Goal: Task Accomplishment & Management: Complete application form

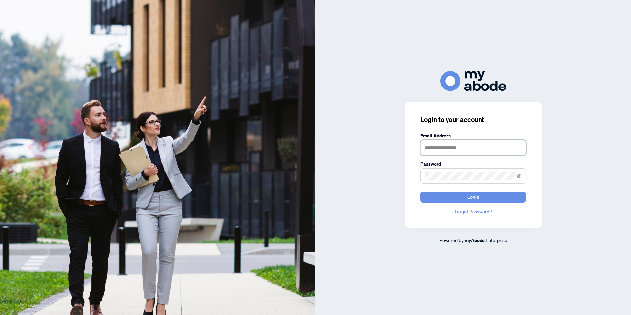
click at [434, 150] on input "text" at bounding box center [473, 147] width 106 height 15
type input "**********"
click at [477, 196] on span "Login" at bounding box center [473, 197] width 12 height 11
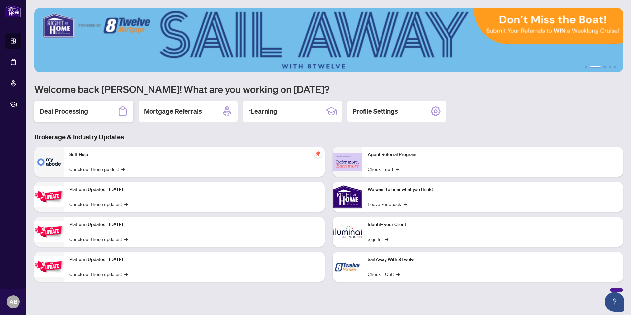
click at [78, 118] on div "Deal Processing" at bounding box center [83, 111] width 99 height 21
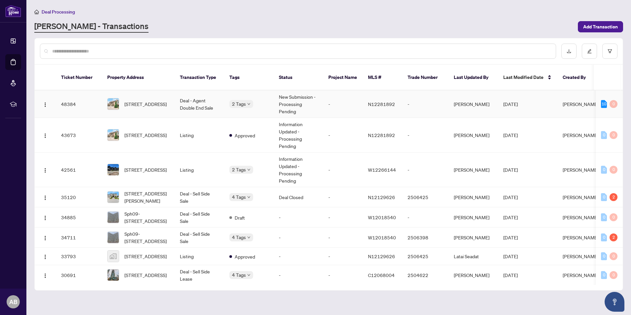
click at [270, 95] on td "2 Tags" at bounding box center [248, 103] width 49 height 27
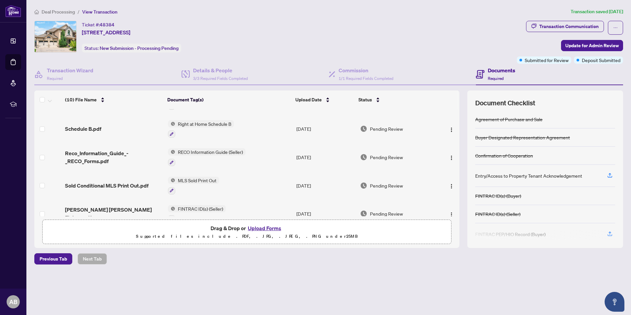
scroll to position [80, 0]
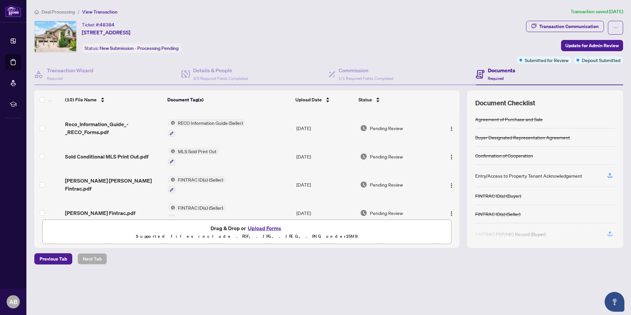
click at [268, 226] on button "Upload Forms" at bounding box center [264, 228] width 37 height 9
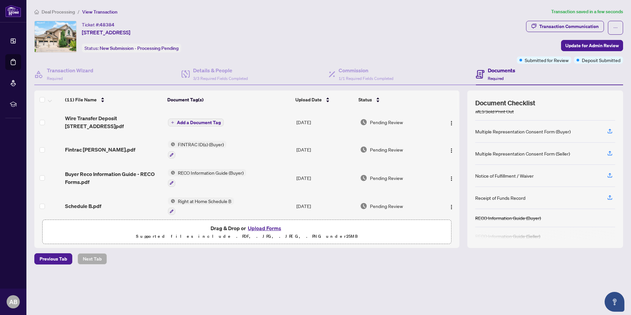
scroll to position [191, 0]
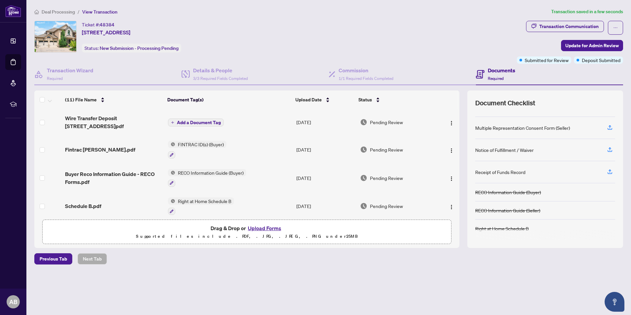
click at [203, 122] on span "Add a Document Tag" at bounding box center [199, 122] width 44 height 5
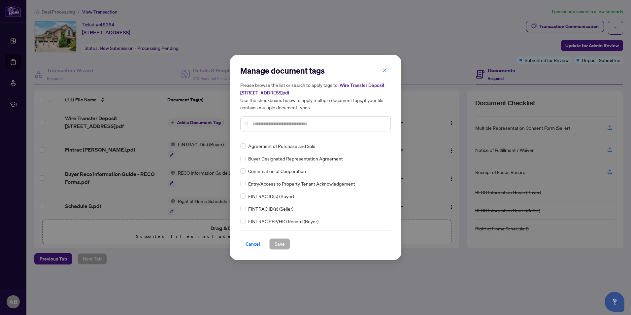
click at [258, 136] on div "Manage document tags Please browse the list or search to apply tags to: Wire Tr…" at bounding box center [315, 101] width 150 height 72
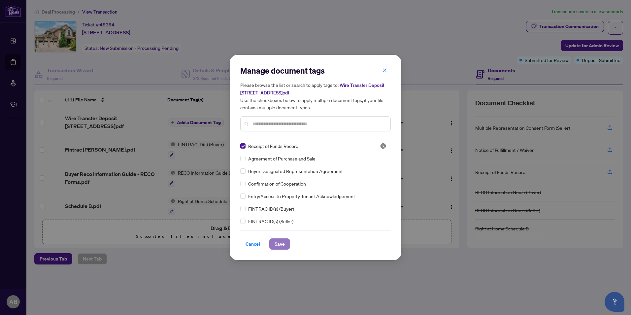
click at [278, 242] on span "Save" at bounding box center [279, 244] width 10 height 11
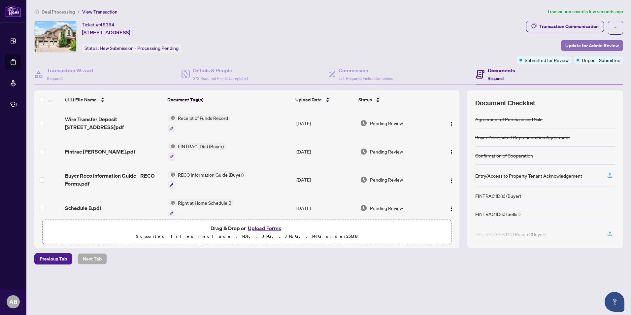
click at [602, 48] on span "Update for Admin Review" at bounding box center [591, 45] width 53 height 11
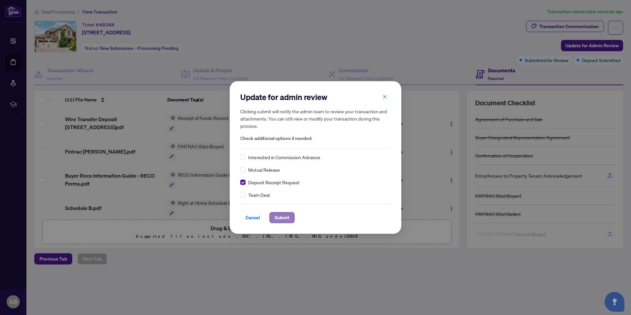
click at [285, 216] on span "Submit" at bounding box center [281, 217] width 15 height 11
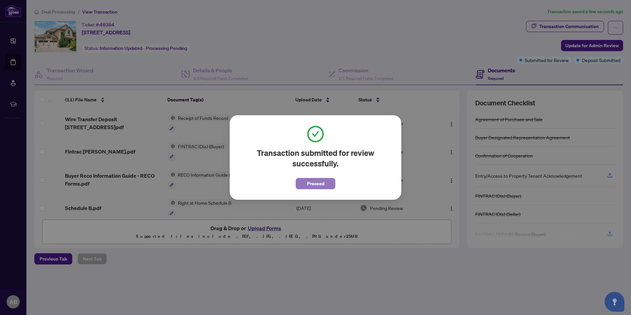
click at [317, 181] on span "Proceed" at bounding box center [315, 183] width 17 height 11
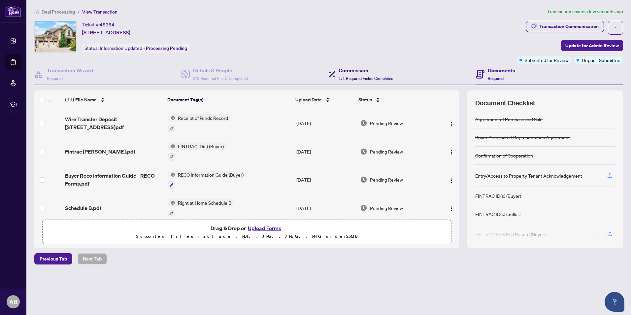
click at [368, 74] on h4 "Commission" at bounding box center [365, 70] width 55 height 8
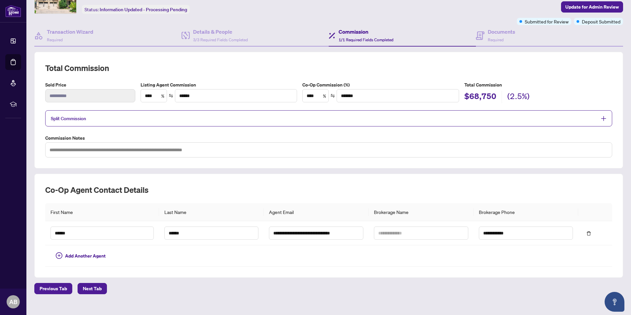
scroll to position [48, 0]
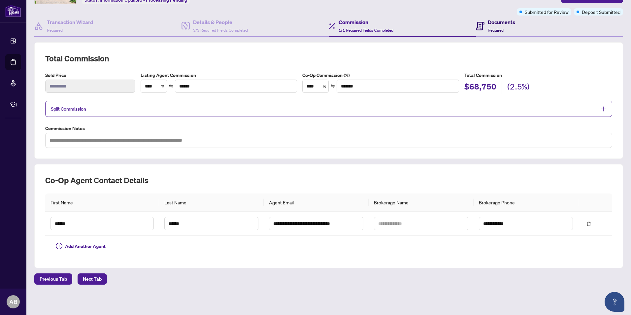
click at [493, 23] on h4 "Documents" at bounding box center [501, 22] width 27 height 8
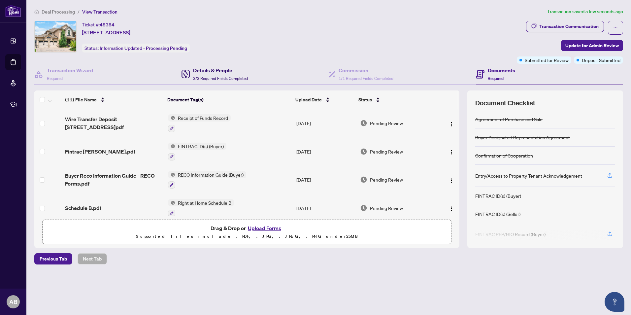
click at [212, 71] on h4 "Details & People" at bounding box center [220, 70] width 55 height 8
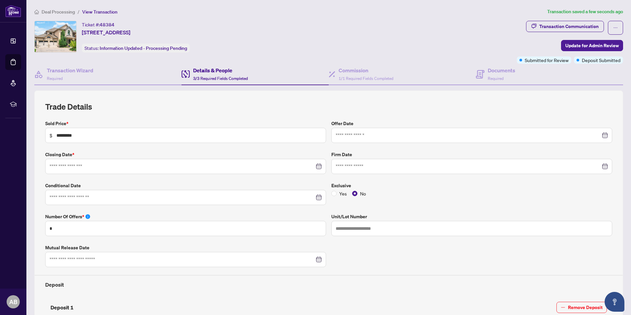
type input "**********"
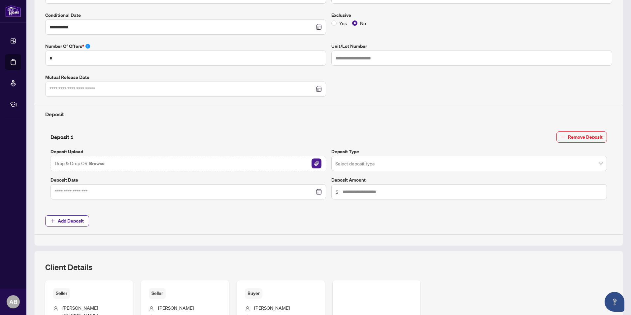
scroll to position [231, 0]
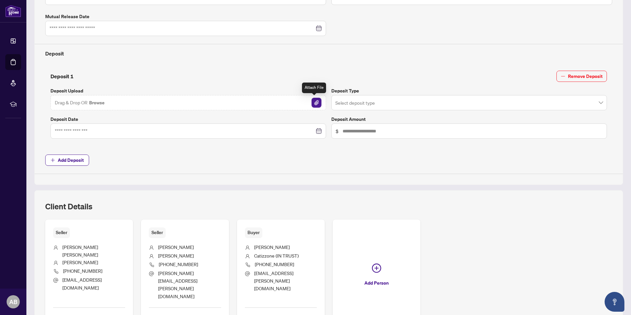
click at [314, 103] on img "button" at bounding box center [316, 103] width 10 height 10
click at [205, 124] on div at bounding box center [187, 130] width 275 height 15
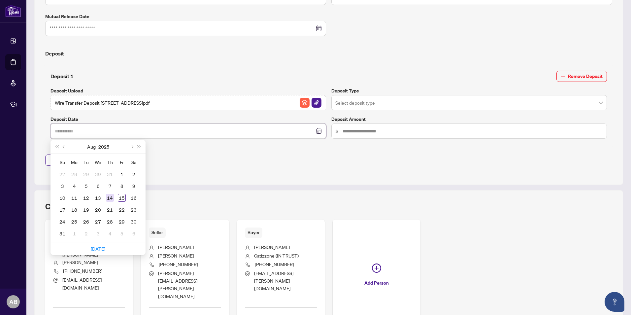
type input "**********"
click at [111, 196] on div "14" at bounding box center [110, 198] width 8 height 8
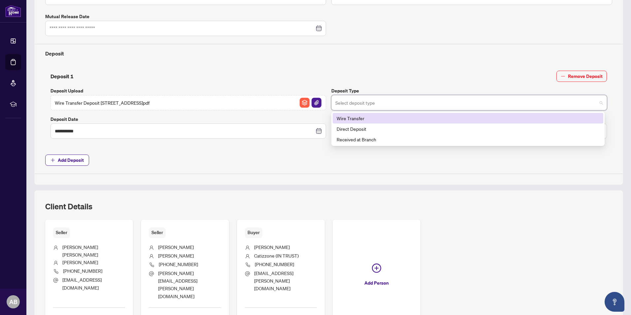
click at [380, 107] on input "search" at bounding box center [466, 103] width 262 height 15
click at [362, 116] on div "Wire Transfer" at bounding box center [467, 117] width 263 height 7
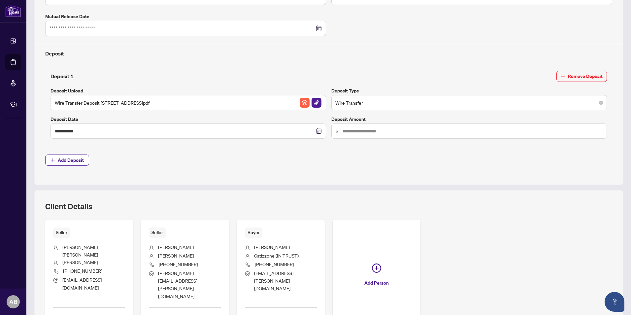
click at [385, 127] on span "$" at bounding box center [468, 130] width 275 height 15
type input "******"
click at [72, 156] on span "Add Deposit" at bounding box center [71, 160] width 26 height 11
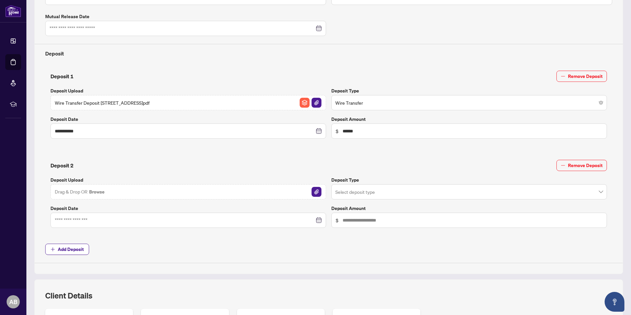
click at [479, 162] on div "Deposit 2 Remove Deposit" at bounding box center [328, 165] width 556 height 11
click at [560, 165] on icon "minus" at bounding box center [562, 165] width 5 height 5
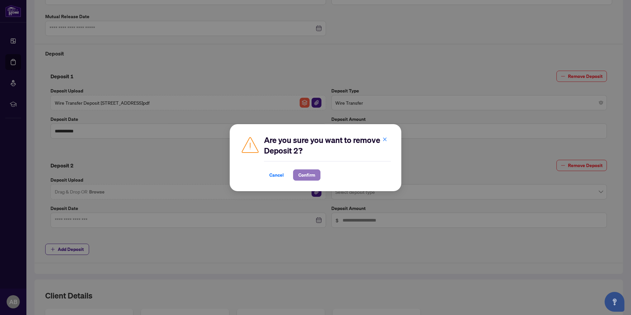
click at [310, 175] on span "Confirm" at bounding box center [306, 175] width 17 height 11
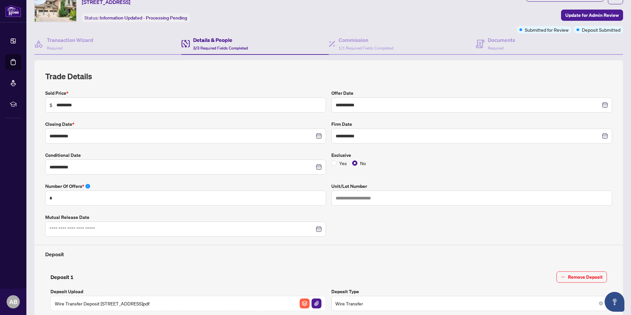
scroll to position [0, 0]
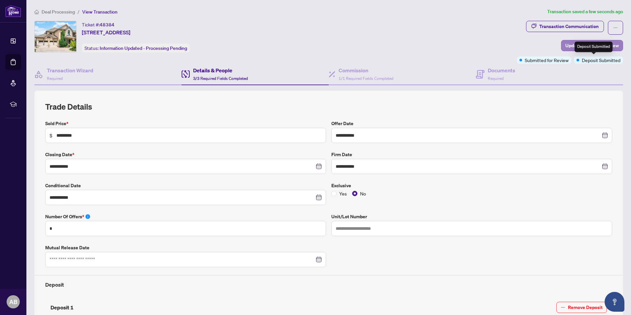
click at [597, 48] on div "Deposit Submitted" at bounding box center [593, 47] width 38 height 11
click at [581, 42] on span "Update for Admin Review" at bounding box center [591, 45] width 53 height 11
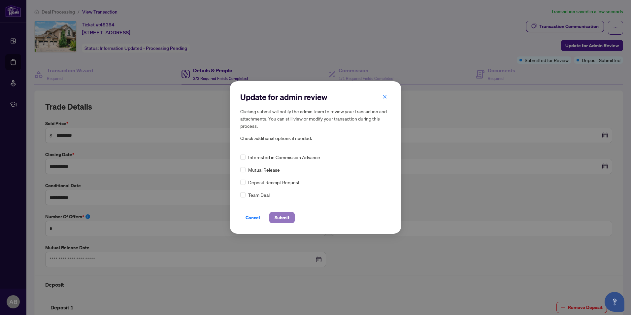
click at [279, 221] on span "Submit" at bounding box center [281, 217] width 15 height 11
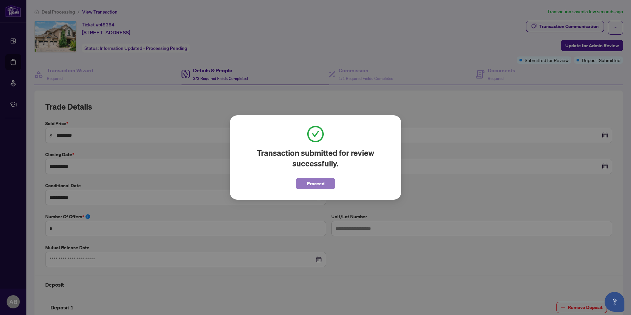
click at [326, 186] on button "Proceed" at bounding box center [316, 183] width 40 height 11
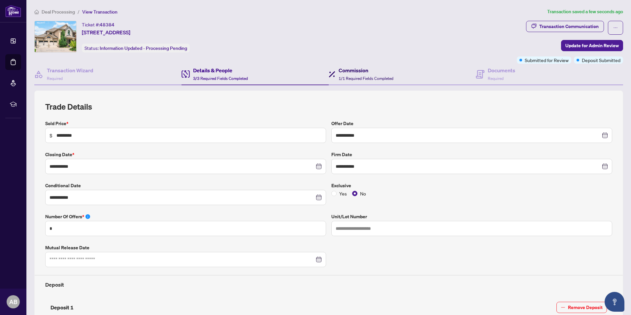
click at [374, 81] on div "Commission 1/1 Required Fields Completed" at bounding box center [365, 74] width 55 height 16
